Goal: Navigation & Orientation: Find specific page/section

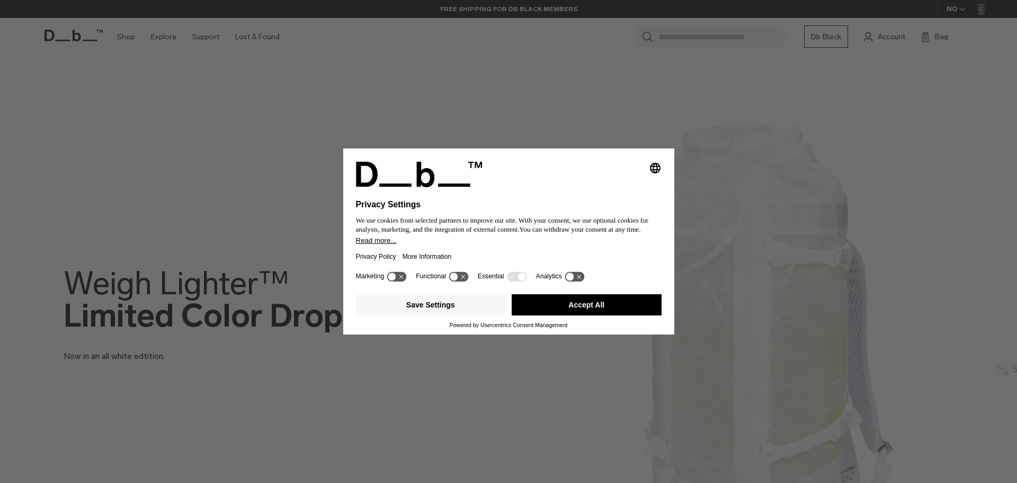
click at [510, 275] on icon at bounding box center [517, 276] width 20 height 10
click at [498, 306] on button "Save Settings" at bounding box center [431, 304] width 150 height 21
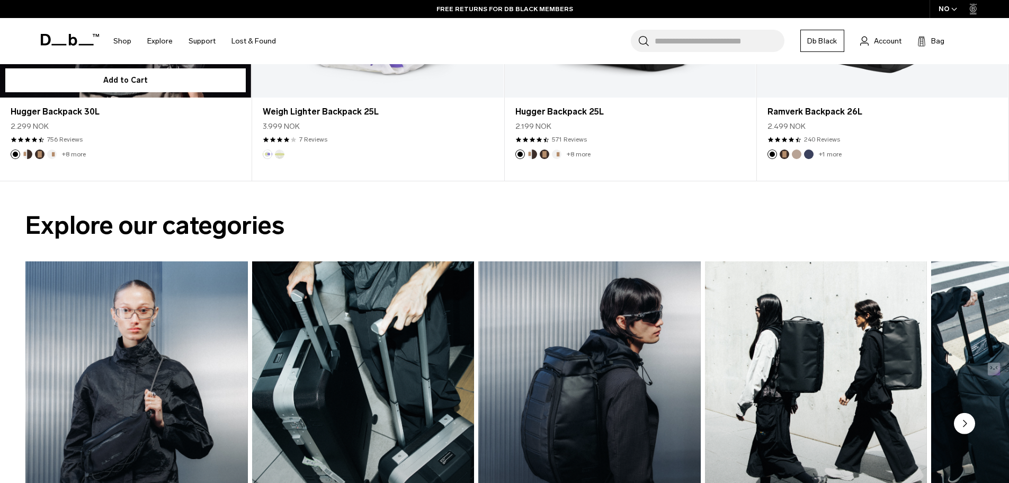
scroll to position [795, 0]
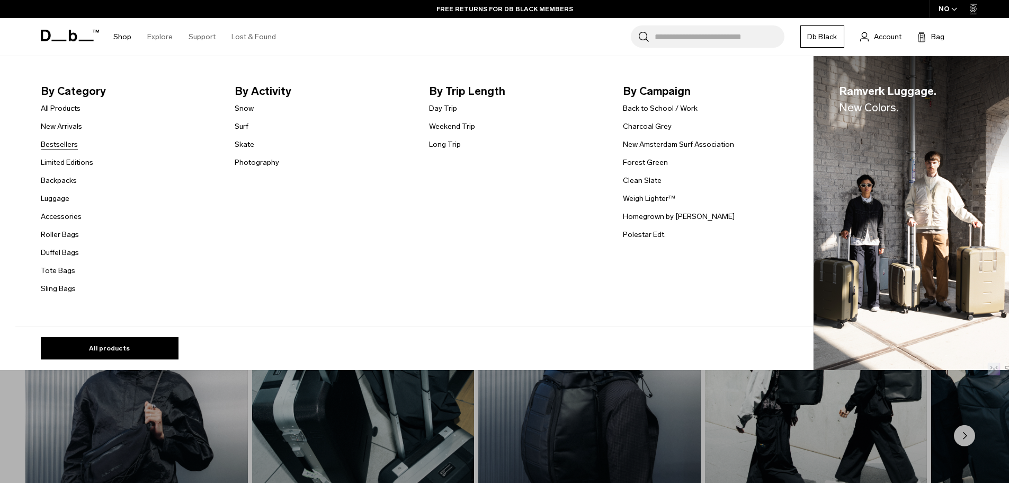
drag, startPoint x: 73, startPoint y: 147, endPoint x: 142, endPoint y: 175, distance: 74.2
click at [73, 147] on link "Bestsellers" at bounding box center [59, 144] width 37 height 11
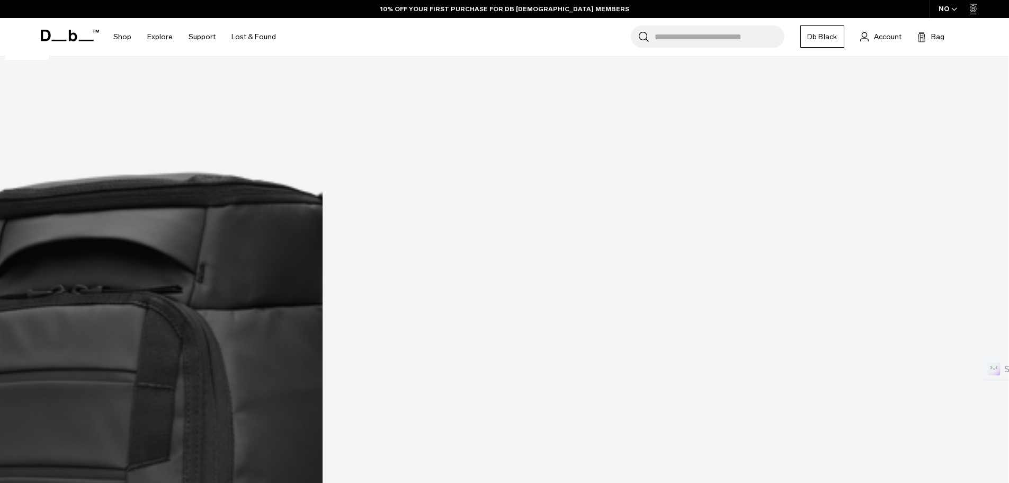
scroll to position [53, 0]
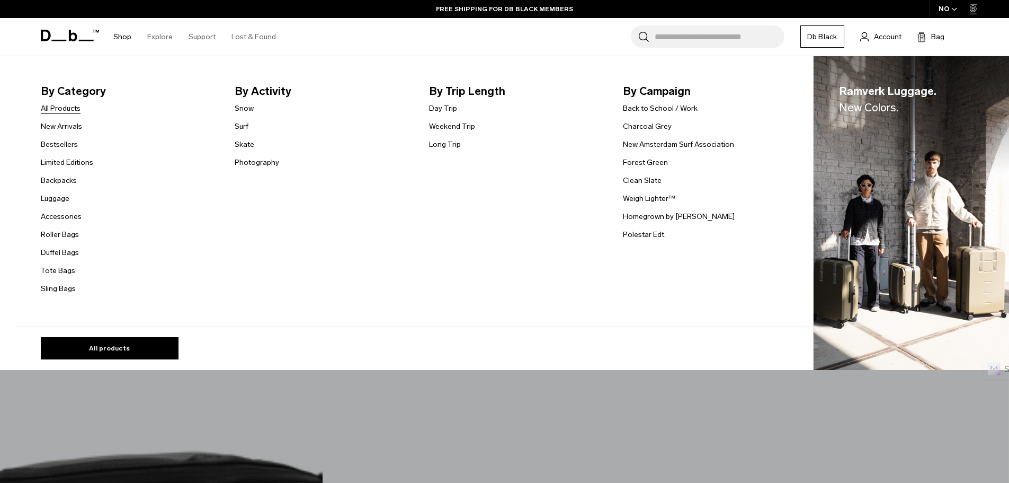
click at [64, 108] on link "All Products" at bounding box center [61, 108] width 40 height 11
